Goal: Task Accomplishment & Management: Manage account settings

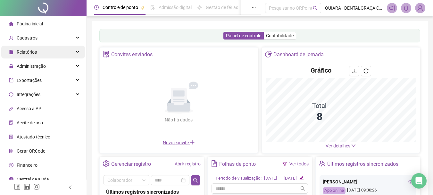
click at [25, 52] on span "Relatórios" at bounding box center [27, 51] width 20 height 5
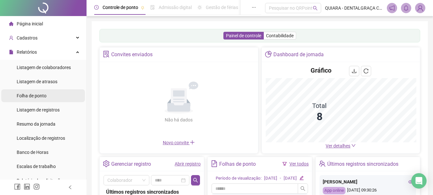
click at [35, 94] on span "Folha de ponto" at bounding box center [32, 95] width 30 height 5
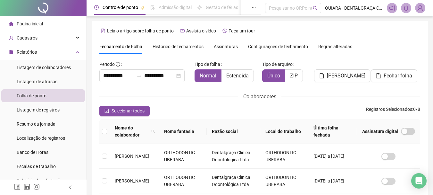
scroll to position [34, 0]
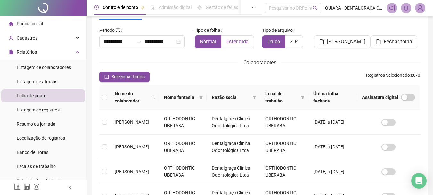
click at [232, 46] on label "Estendida" at bounding box center [238, 41] width 32 height 13
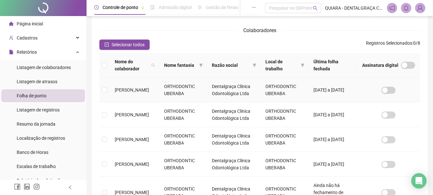
scroll to position [98, 0]
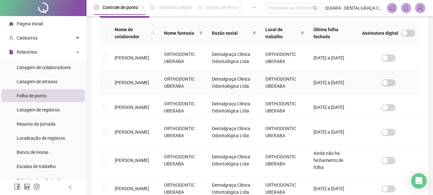
click at [139, 84] on span "[PERSON_NAME]" at bounding box center [132, 82] width 34 height 5
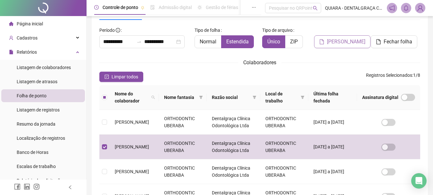
click at [342, 42] on span "[PERSON_NAME]" at bounding box center [346, 42] width 38 height 8
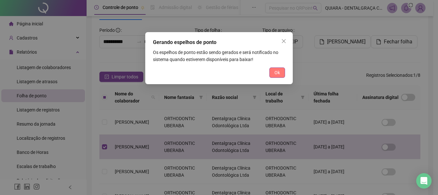
click at [271, 72] on button "Ok" at bounding box center [277, 72] width 16 height 10
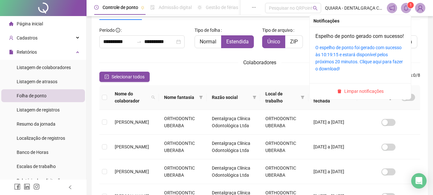
click at [407, 9] on icon "bell" at bounding box center [406, 8] width 6 height 6
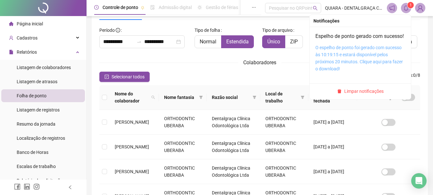
click at [341, 53] on link "O espelho de ponto foi gerado com sucesso às 10:19:15 e estará disponível pelos…" at bounding box center [360, 58] width 88 height 26
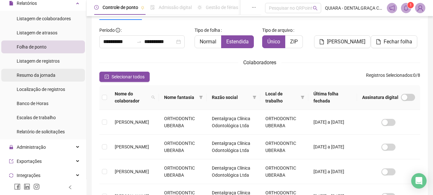
scroll to position [64, 0]
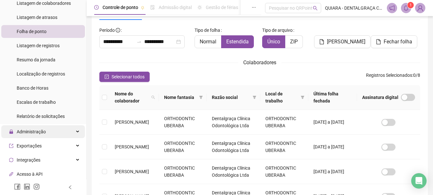
click at [41, 132] on span "Administração" at bounding box center [31, 131] width 29 height 5
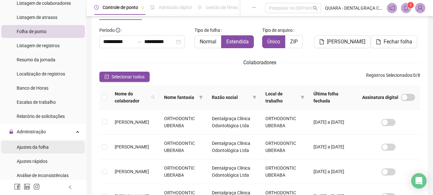
click at [38, 147] on span "Ajustes da folha" at bounding box center [33, 146] width 32 height 5
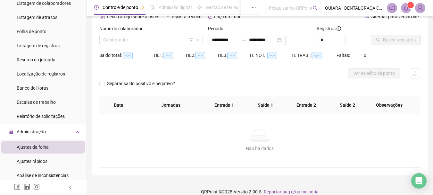
type input "**********"
click at [164, 44] on input "search" at bounding box center [148, 40] width 90 height 10
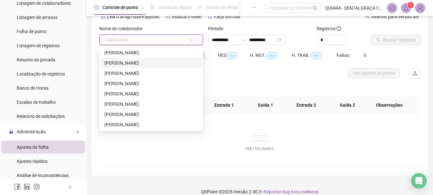
click at [123, 62] on div "[PERSON_NAME]" at bounding box center [151, 62] width 93 height 7
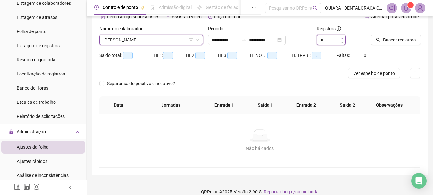
click at [343, 37] on icon "up" at bounding box center [342, 38] width 2 height 2
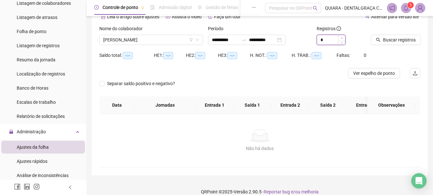
click at [343, 37] on icon "up" at bounding box center [342, 38] width 2 height 2
type input "**"
click at [343, 37] on icon "up" at bounding box center [342, 38] width 2 height 2
click at [389, 42] on span "Buscar registros" at bounding box center [399, 39] width 33 height 7
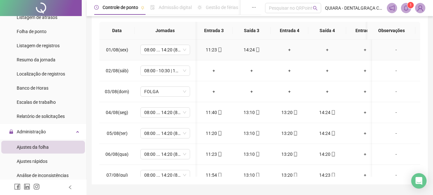
click at [288, 51] on div "+" at bounding box center [290, 49] width 28 height 7
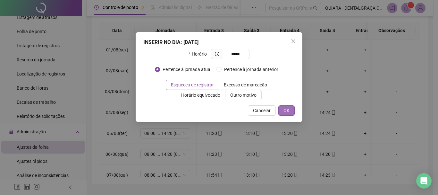
type input "*****"
click at [290, 110] on button "OK" at bounding box center [286, 110] width 16 height 10
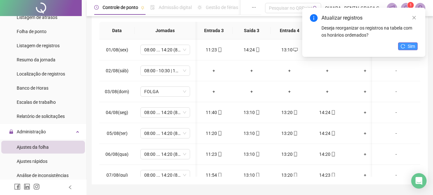
click at [404, 45] on icon "reload" at bounding box center [403, 46] width 4 height 4
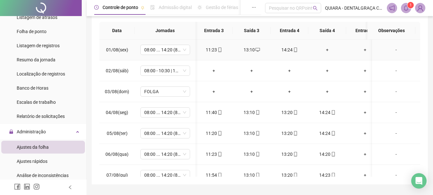
click at [325, 50] on div "+" at bounding box center [328, 49] width 28 height 7
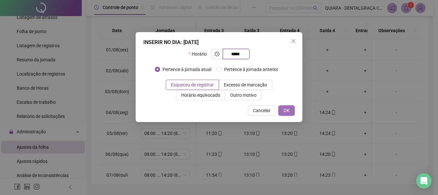
type input "*****"
click at [285, 108] on span "OK" at bounding box center [286, 110] width 6 height 7
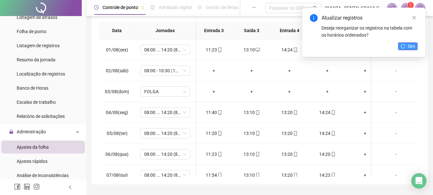
click at [408, 45] on button "Sim" at bounding box center [408, 46] width 20 height 8
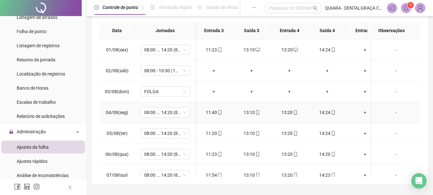
scroll to position [64, 152]
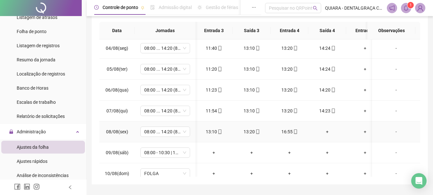
click at [325, 131] on div "+" at bounding box center [328, 131] width 28 height 7
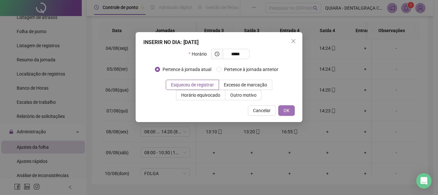
type input "*****"
click at [288, 108] on span "OK" at bounding box center [286, 110] width 6 height 7
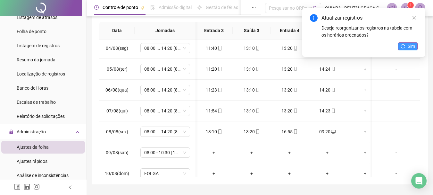
click at [405, 47] on icon "reload" at bounding box center [403, 46] width 4 height 4
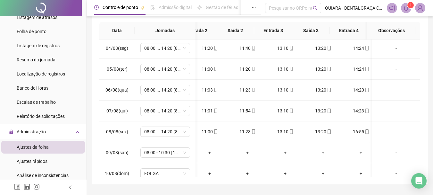
scroll to position [0, 118]
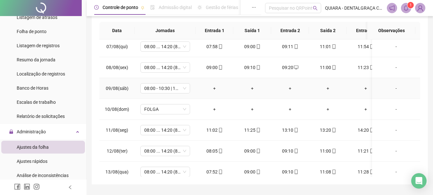
click at [215, 89] on div "+" at bounding box center [215, 88] width 28 height 7
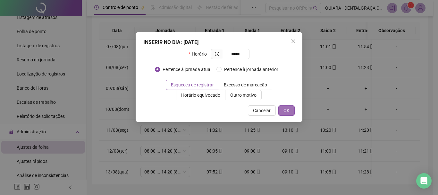
type input "*****"
click at [286, 112] on span "OK" at bounding box center [286, 110] width 6 height 7
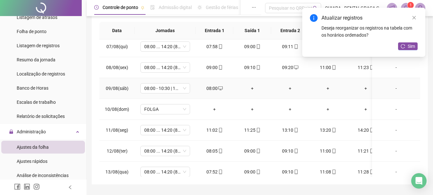
click at [253, 88] on div "+" at bounding box center [253, 88] width 28 height 7
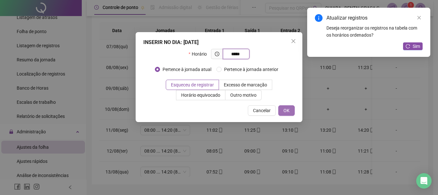
type input "*****"
click at [290, 106] on button "OK" at bounding box center [286, 110] width 16 height 10
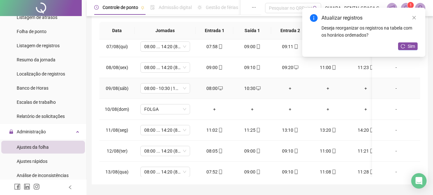
click at [289, 89] on div "+" at bounding box center [290, 88] width 28 height 7
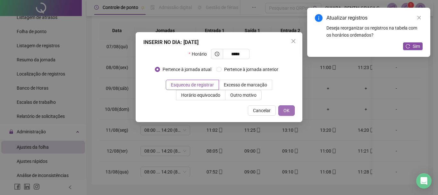
type input "*****"
click at [283, 109] on span "OK" at bounding box center [286, 110] width 6 height 7
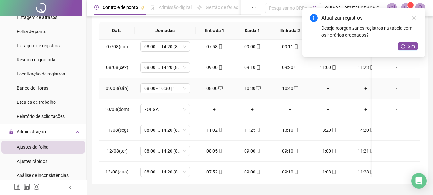
click at [329, 90] on div "+" at bounding box center [328, 88] width 28 height 7
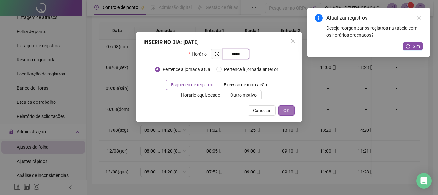
type input "*****"
click at [286, 110] on span "OK" at bounding box center [286, 110] width 6 height 7
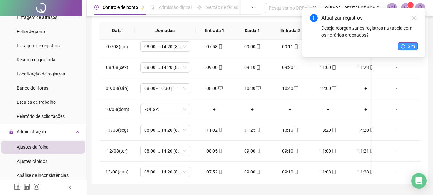
click at [407, 47] on button "Sim" at bounding box center [408, 46] width 20 height 8
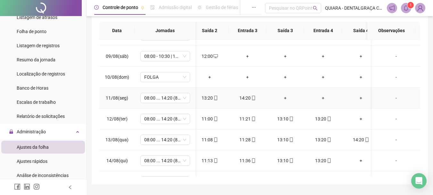
click at [285, 98] on div "+" at bounding box center [286, 97] width 28 height 7
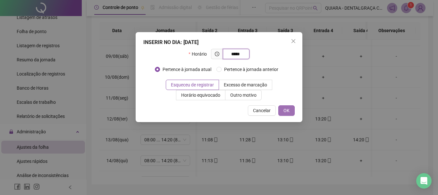
type input "*****"
click at [286, 109] on span "OK" at bounding box center [286, 110] width 6 height 7
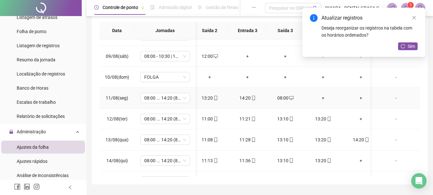
click at [323, 98] on div "+" at bounding box center [323, 97] width 28 height 7
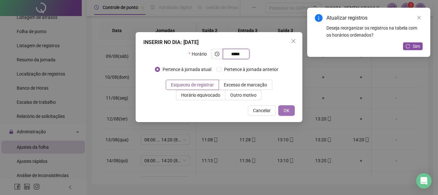
type input "*****"
click at [291, 108] on button "OK" at bounding box center [286, 110] width 16 height 10
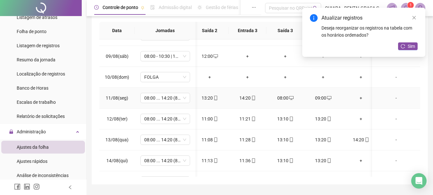
click at [360, 99] on div "+" at bounding box center [361, 97] width 28 height 7
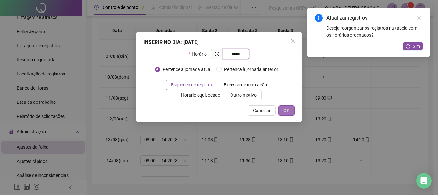
type input "*****"
click at [283, 108] on span "OK" at bounding box center [286, 110] width 6 height 7
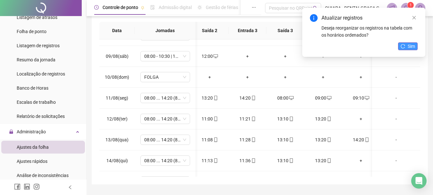
click at [413, 46] on span "Sim" at bounding box center [411, 46] width 7 height 7
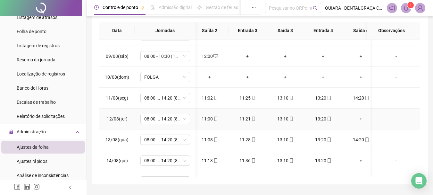
click at [360, 120] on div "+" at bounding box center [361, 118] width 28 height 7
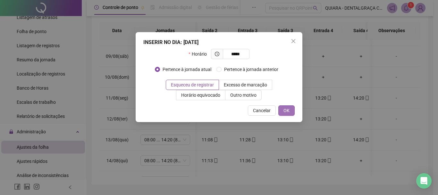
type input "*****"
click at [285, 108] on span "OK" at bounding box center [286, 110] width 6 height 7
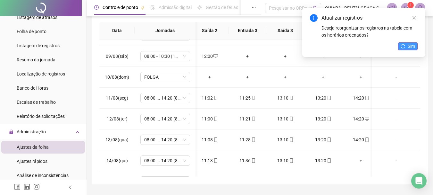
click at [402, 45] on icon "reload" at bounding box center [403, 46] width 4 height 4
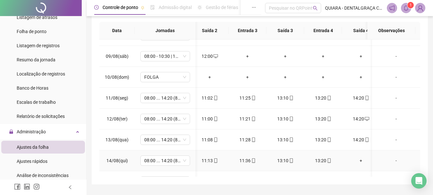
click at [361, 160] on div "+" at bounding box center [361, 160] width 28 height 7
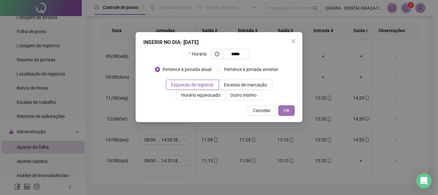
type input "*****"
click at [284, 111] on span "OK" at bounding box center [286, 110] width 6 height 7
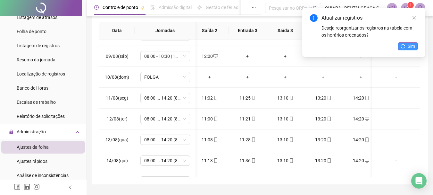
click at [403, 46] on icon "reload" at bounding box center [403, 46] width 4 height 4
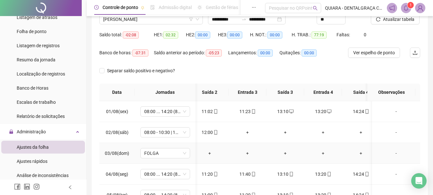
scroll to position [0, 0]
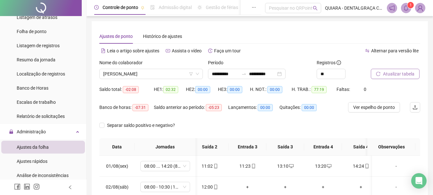
click at [382, 73] on button "Atualizar tabela" at bounding box center [395, 74] width 49 height 10
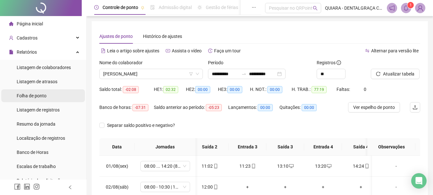
click at [40, 97] on span "Folha de ponto" at bounding box center [32, 95] width 30 height 5
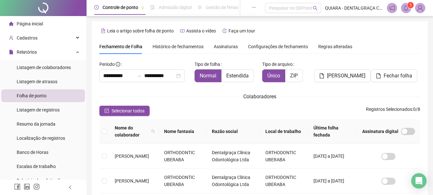
scroll to position [34, 0]
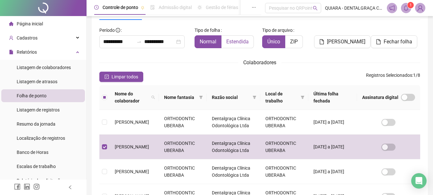
click at [241, 40] on span "Estendida" at bounding box center [237, 41] width 22 height 6
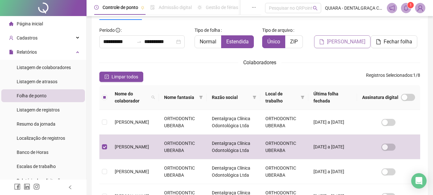
click at [351, 40] on span "[PERSON_NAME]" at bounding box center [346, 42] width 38 height 8
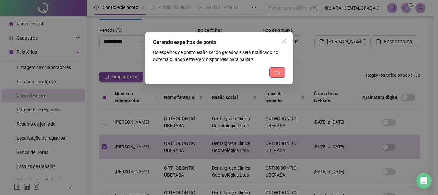
click at [277, 73] on span "Ok" at bounding box center [277, 72] width 5 height 7
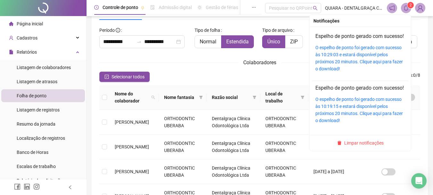
click at [407, 11] on span at bounding box center [406, 8] width 10 height 10
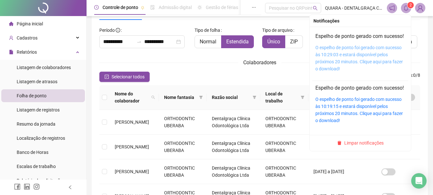
click at [371, 54] on link "O espelho de ponto foi gerado com sucesso às 10:29:03 e estará disponível pelos…" at bounding box center [360, 58] width 88 height 26
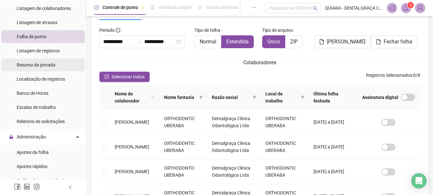
scroll to position [64, 0]
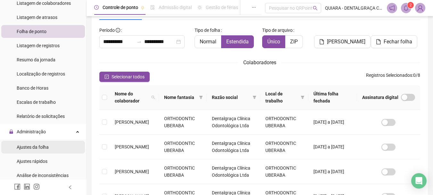
click at [35, 145] on span "Ajustes da folha" at bounding box center [33, 146] width 32 height 5
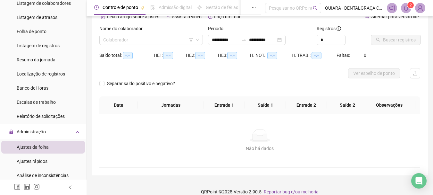
type input "**********"
click at [126, 39] on input "search" at bounding box center [148, 40] width 90 height 10
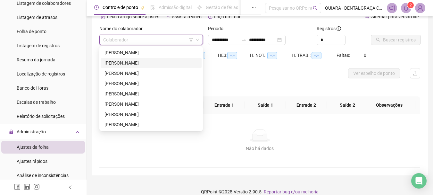
click at [123, 62] on div "[PERSON_NAME]" at bounding box center [151, 62] width 93 height 7
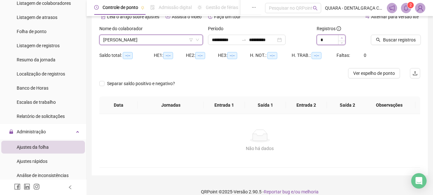
click at [342, 36] on span "Increase Value" at bounding box center [341, 38] width 7 height 6
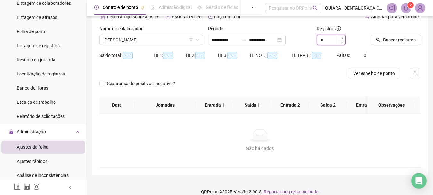
type input "*"
click at [342, 36] on span "Increase Value" at bounding box center [341, 38] width 7 height 6
click at [387, 40] on span "Buscar registros" at bounding box center [399, 39] width 33 height 7
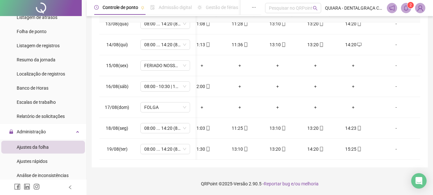
scroll to position [0, 131]
click at [311, 145] on div "14:20" at bounding box center [316, 148] width 28 height 7
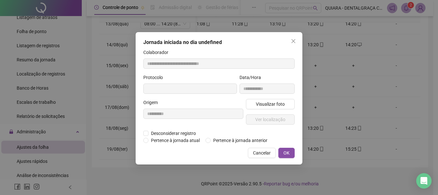
type input "**********"
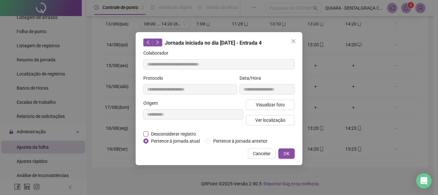
click at [173, 134] on span "Desconsiderar registro" at bounding box center [173, 133] width 50 height 7
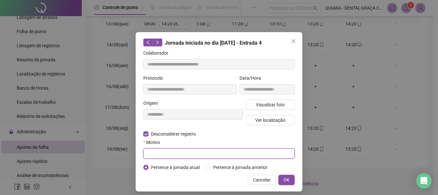
click at [210, 155] on input "text" at bounding box center [218, 153] width 151 height 10
type input "**********"
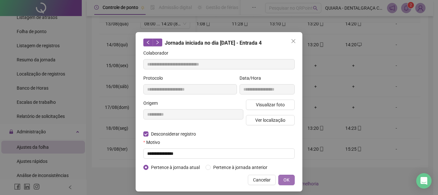
click at [283, 178] on span "OK" at bounding box center [286, 179] width 6 height 7
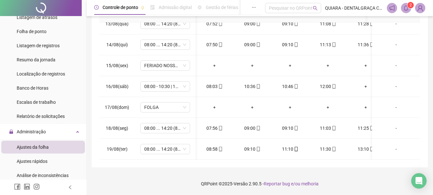
scroll to position [264, 131]
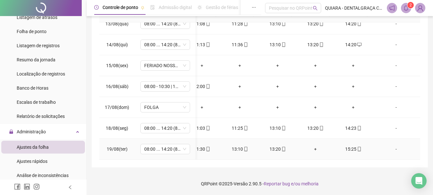
click at [309, 145] on div "+" at bounding box center [316, 148] width 28 height 7
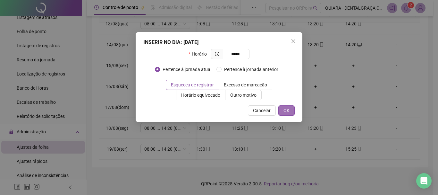
type input "*****"
click at [286, 112] on span "OK" at bounding box center [286, 110] width 6 height 7
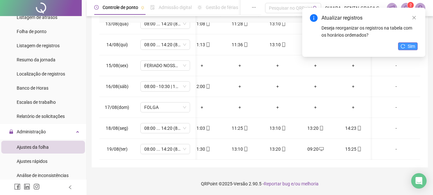
click at [405, 45] on icon "reload" at bounding box center [403, 46] width 4 height 4
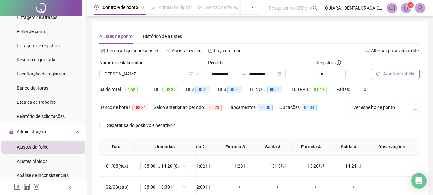
click at [400, 75] on span "Atualizar tabela" at bounding box center [398, 73] width 31 height 7
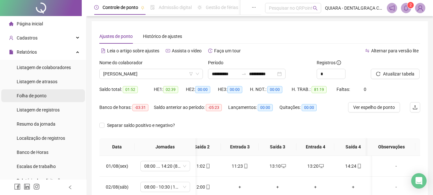
click at [32, 96] on span "Folha de ponto" at bounding box center [32, 95] width 30 height 5
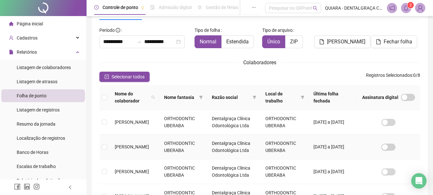
click at [111, 149] on td "[PERSON_NAME]" at bounding box center [134, 146] width 49 height 25
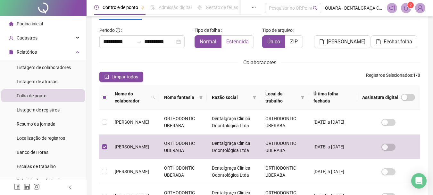
click at [248, 43] on span "Estendida" at bounding box center [237, 41] width 22 height 6
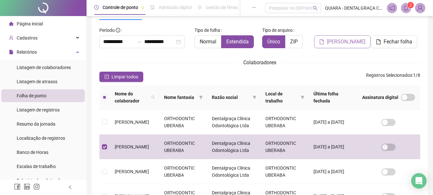
click at [345, 41] on span "[PERSON_NAME]" at bounding box center [346, 42] width 38 height 8
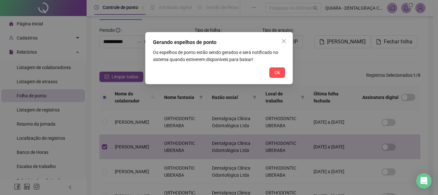
click at [282, 71] on button "Ok" at bounding box center [277, 72] width 16 height 10
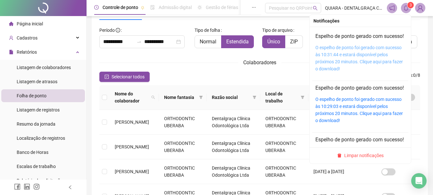
click at [360, 55] on link "O espelho de ponto foi gerado com sucesso às 10:31:44 e estará disponível pelos…" at bounding box center [360, 58] width 88 height 26
